Goal: Task Accomplishment & Management: Manage account settings

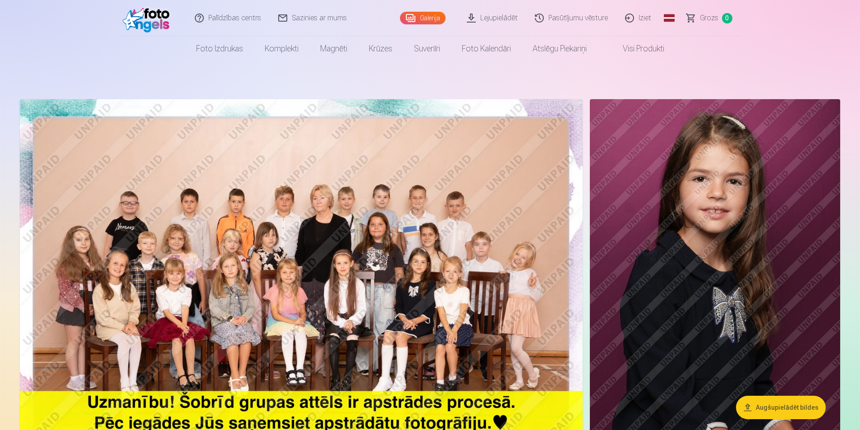
click at [644, 18] on link "Iziet" at bounding box center [638, 18] width 43 height 36
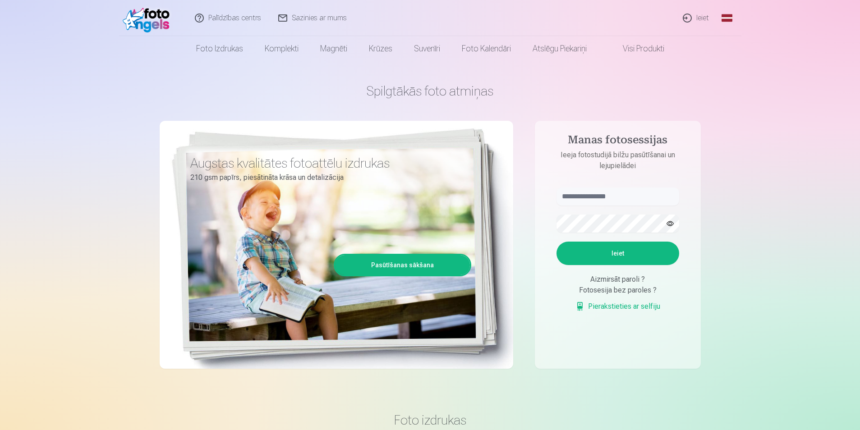
click at [699, 12] on link "Ieiet" at bounding box center [696, 18] width 43 height 36
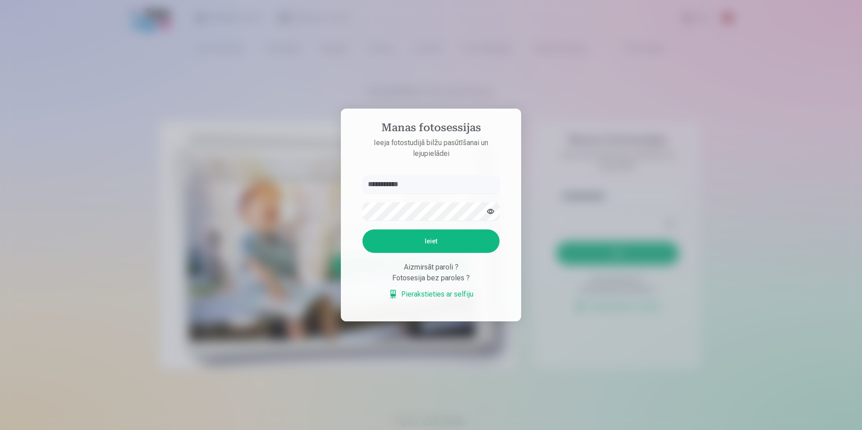
type input "**********"
click at [363, 230] on button "Ieiet" at bounding box center [431, 241] width 137 height 23
